Goal: Information Seeking & Learning: Learn about a topic

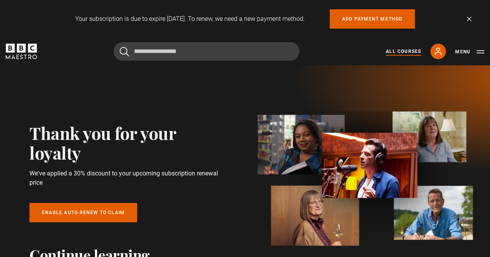
click at [402, 49] on link "All Courses" at bounding box center [403, 51] width 35 height 7
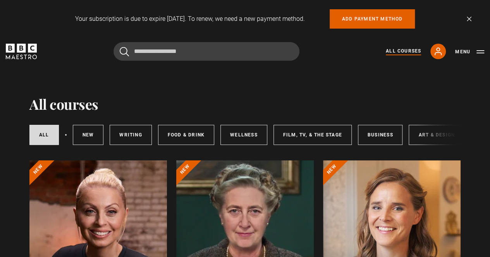
click at [393, 215] on div at bounding box center [391, 254] width 137 height 186
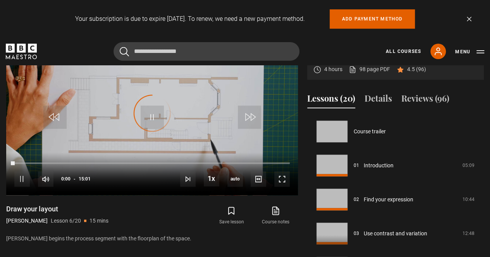
scroll to position [170, 0]
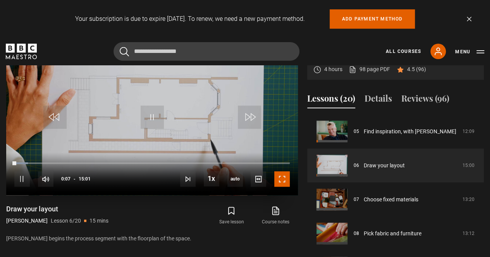
click at [281, 181] on span "Video Player" at bounding box center [281, 178] width 15 height 15
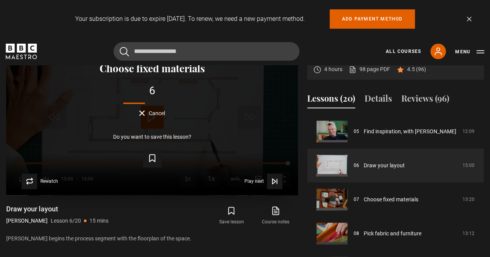
click at [159, 113] on span "Cancel" at bounding box center [157, 113] width 16 height 5
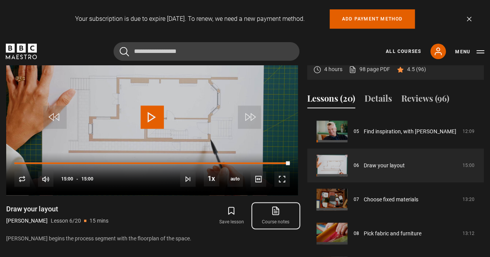
click at [275, 215] on link "Course notes opens in new tab" at bounding box center [276, 216] width 44 height 22
click at [396, 50] on link "All Courses" at bounding box center [403, 51] width 35 height 7
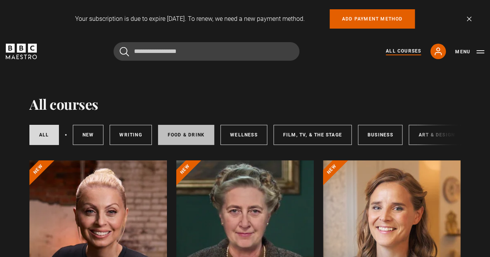
click at [185, 137] on link "Food & Drink" at bounding box center [186, 135] width 56 height 20
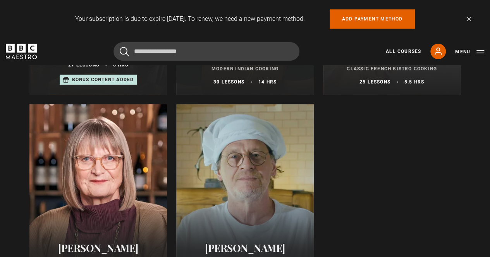
scroll to position [376, 0]
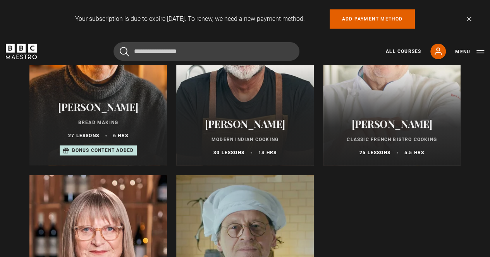
click at [236, 127] on h2 "Vineet Bhatia" at bounding box center [244, 124] width 119 height 12
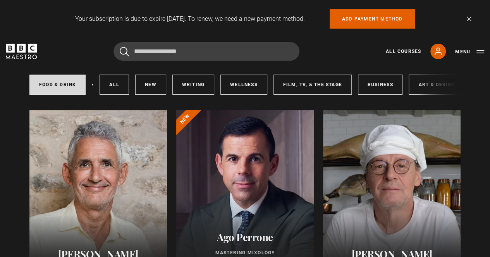
scroll to position [24, 0]
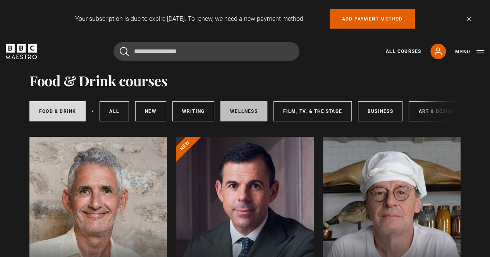
click at [249, 108] on link "Wellness" at bounding box center [243, 111] width 47 height 20
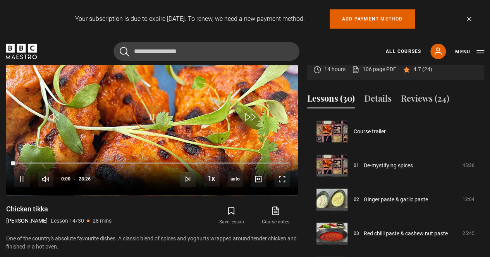
scroll to position [443, 0]
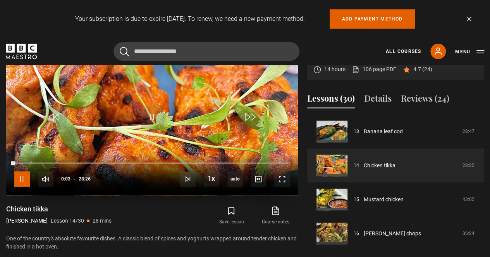
click at [24, 177] on span "Video Player" at bounding box center [21, 178] width 15 height 15
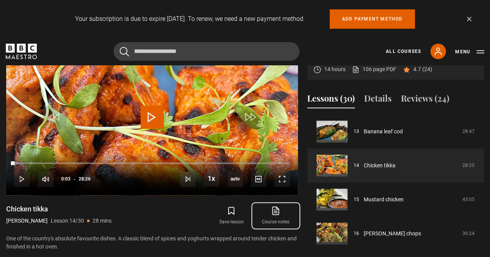
click at [275, 211] on icon at bounding box center [276, 210] width 10 height 9
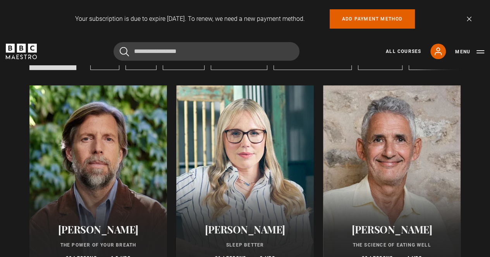
scroll to position [65, 0]
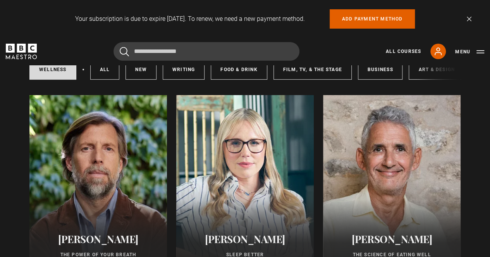
click at [229, 197] on div at bounding box center [244, 188] width 137 height 186
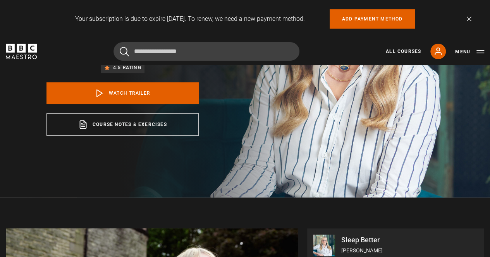
scroll to position [142, 0]
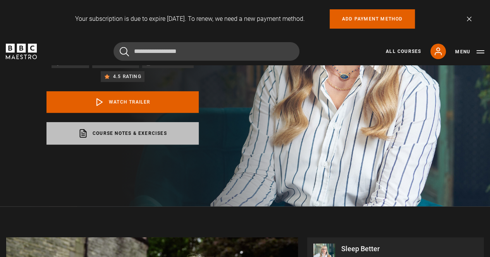
click at [147, 145] on link "Course notes & exercises opens in a new tab" at bounding box center [122, 133] width 152 height 22
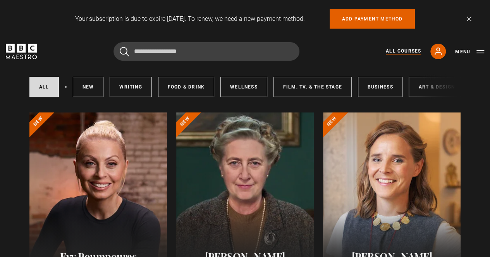
scroll to position [120, 0]
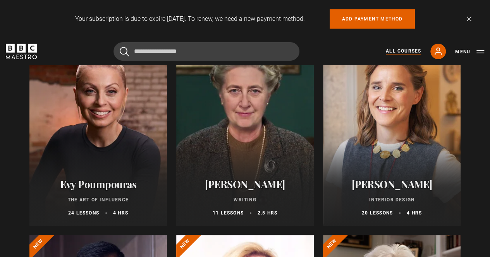
click at [377, 125] on div at bounding box center [391, 133] width 137 height 186
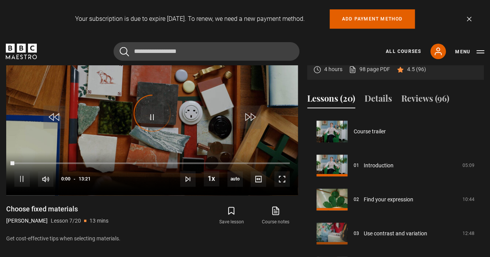
scroll to position [204, 0]
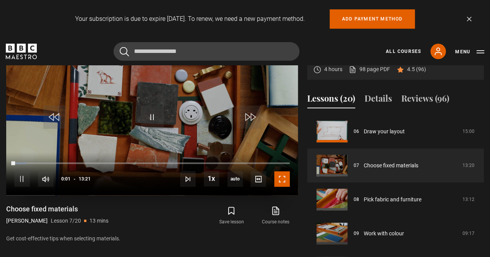
click at [285, 178] on span "Video Player" at bounding box center [281, 178] width 15 height 15
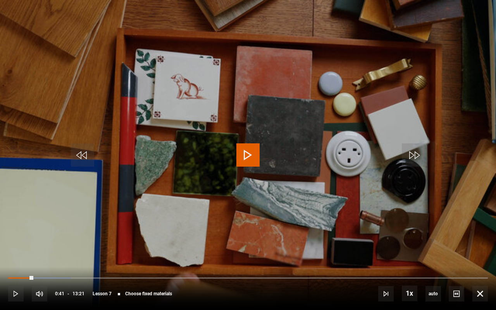
click at [242, 154] on span "Video Player" at bounding box center [247, 154] width 23 height 23
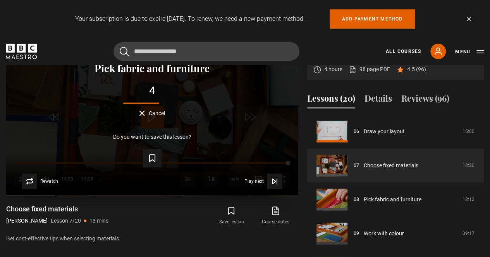
click at [157, 113] on span "Cancel" at bounding box center [157, 113] width 16 height 5
